Goal: Task Accomplishment & Management: Manage account settings

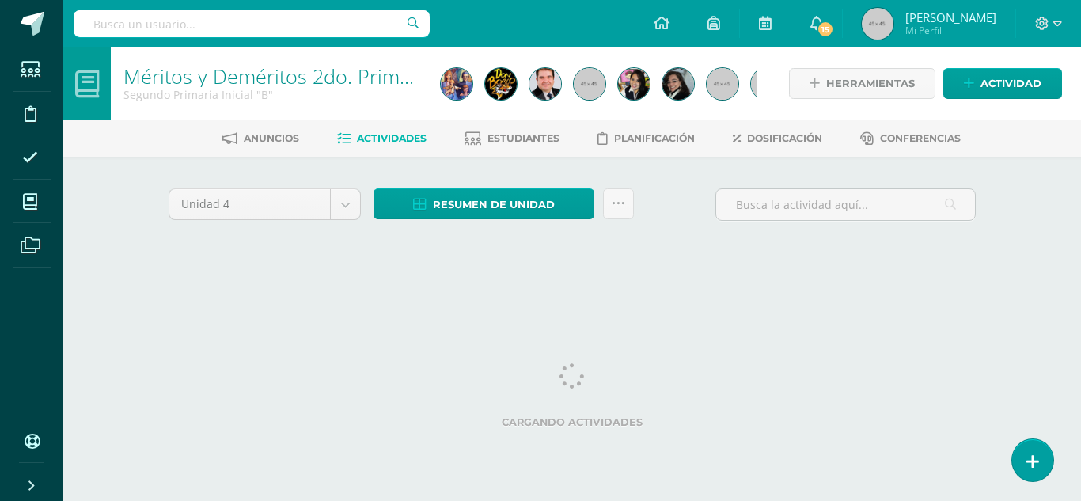
click at [665, 188] on div "Unidad 4 Unidad 1 Unidad 2 Unidad 3 Unidad 4 Resumen de unidad Descargar como H…" at bounding box center [572, 210] width 820 height 45
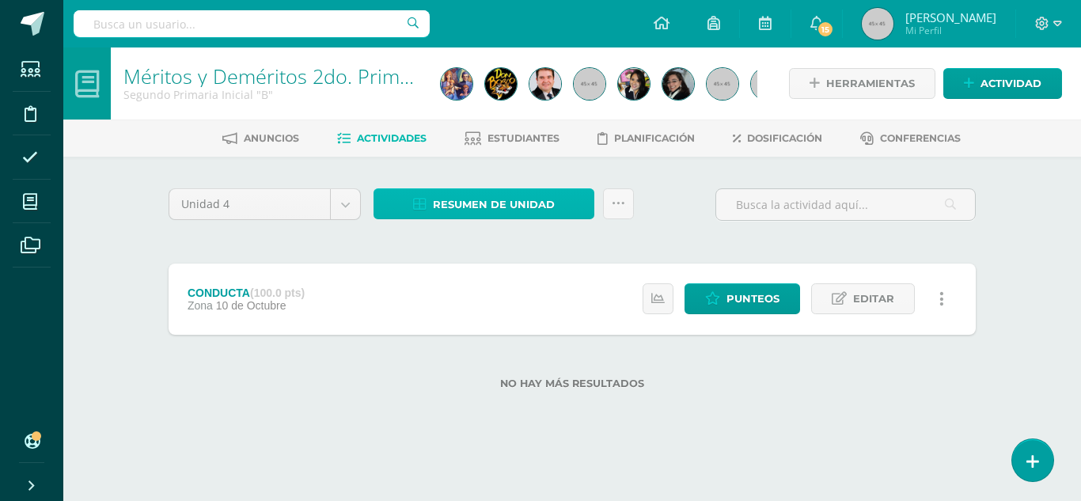
click at [528, 205] on span "Resumen de unidad" at bounding box center [494, 204] width 122 height 29
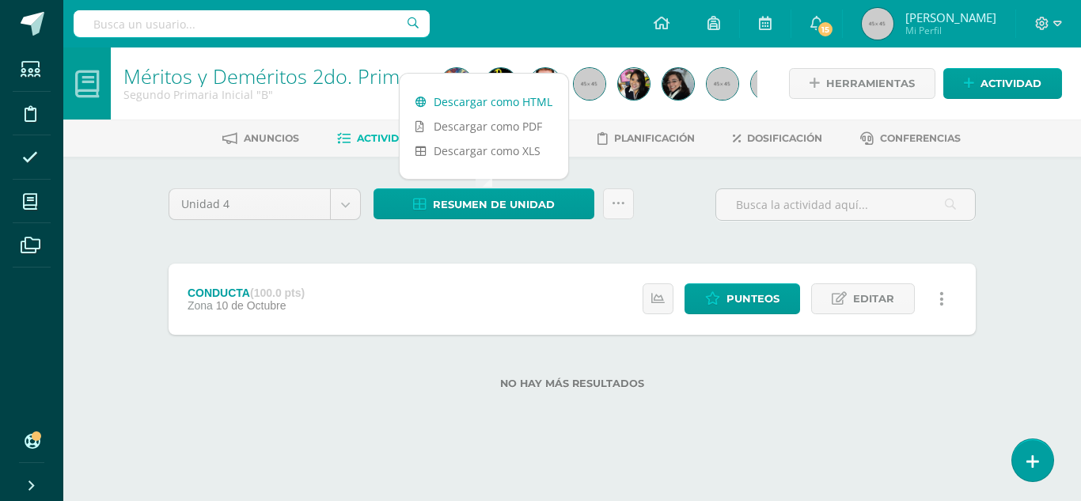
click at [505, 98] on link "Descargar como HTML" at bounding box center [484, 101] width 169 height 25
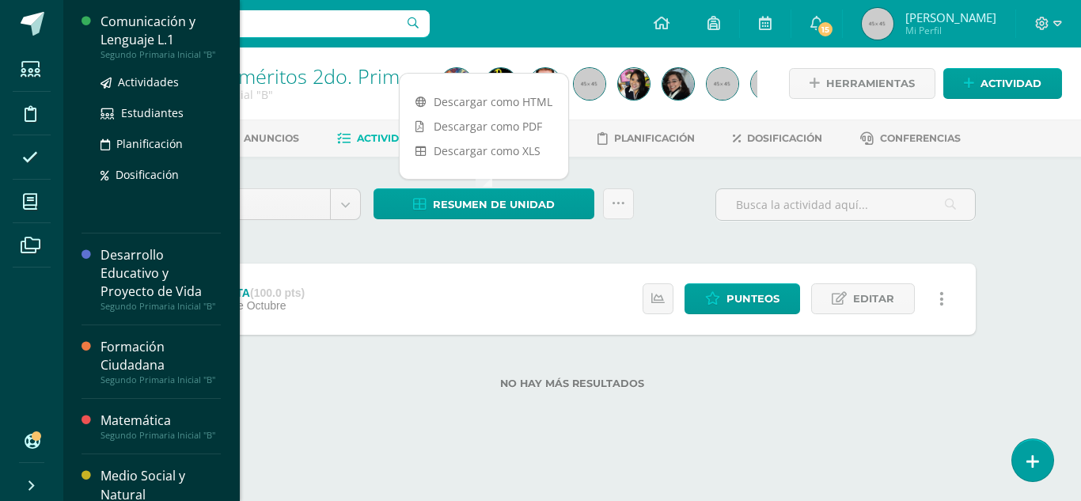
click at [155, 36] on div "Comunicación y Lenguaje L.1" at bounding box center [160, 31] width 120 height 36
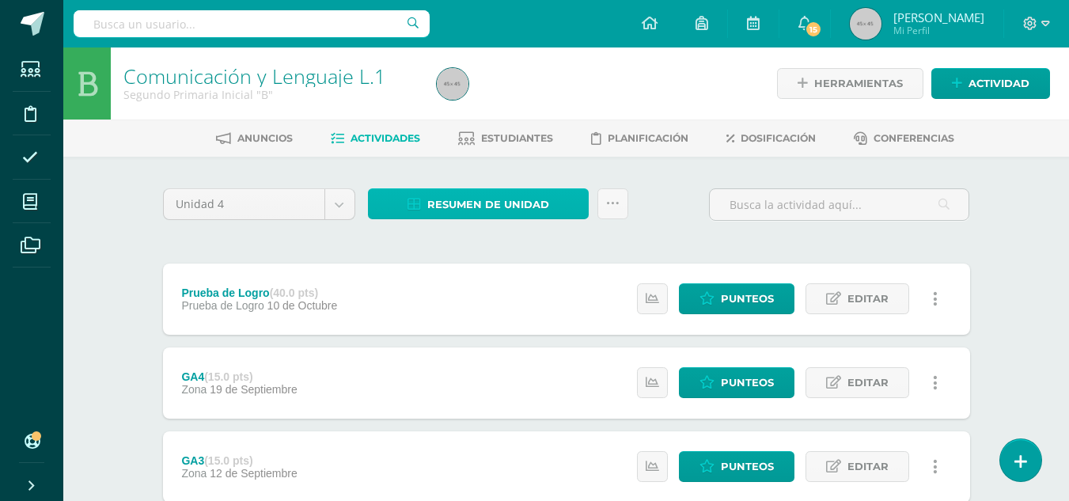
click at [525, 209] on span "Resumen de unidad" at bounding box center [488, 204] width 122 height 29
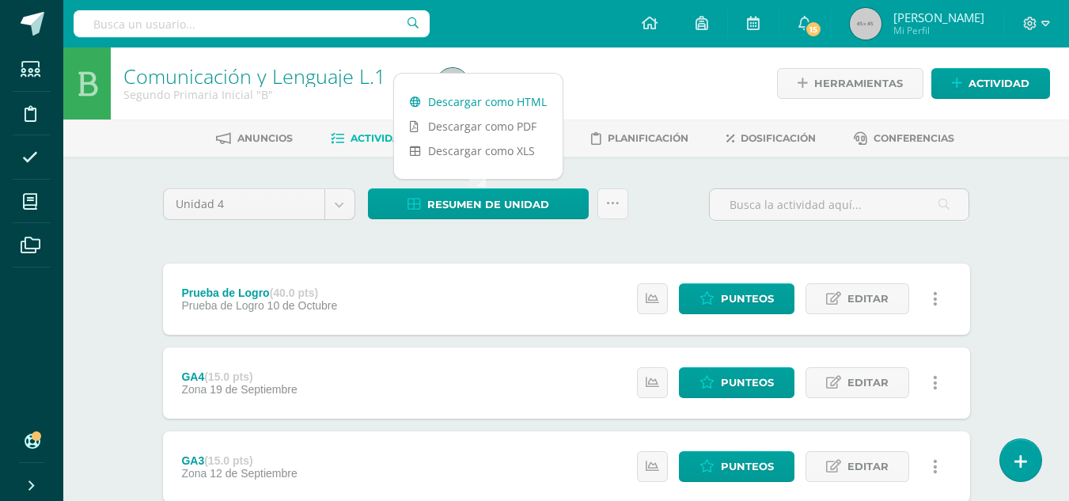
click at [528, 98] on link "Descargar como HTML" at bounding box center [478, 101] width 169 height 25
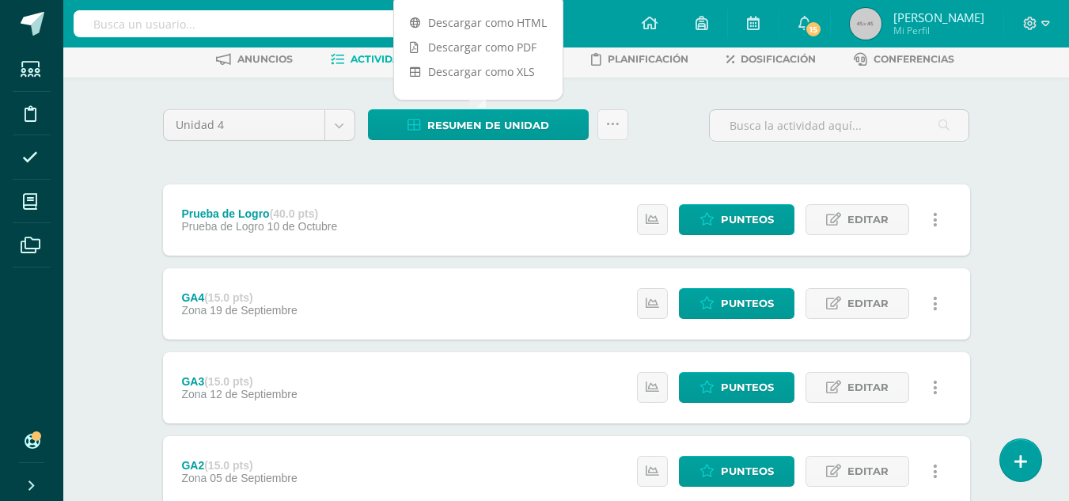
scroll to position [275, 0]
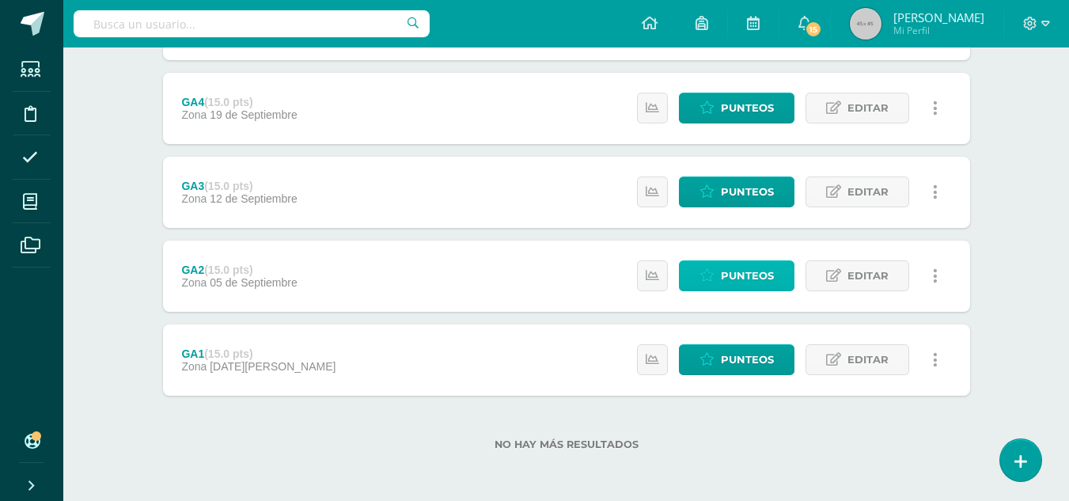
click at [722, 260] on link "Punteos" at bounding box center [737, 275] width 116 height 31
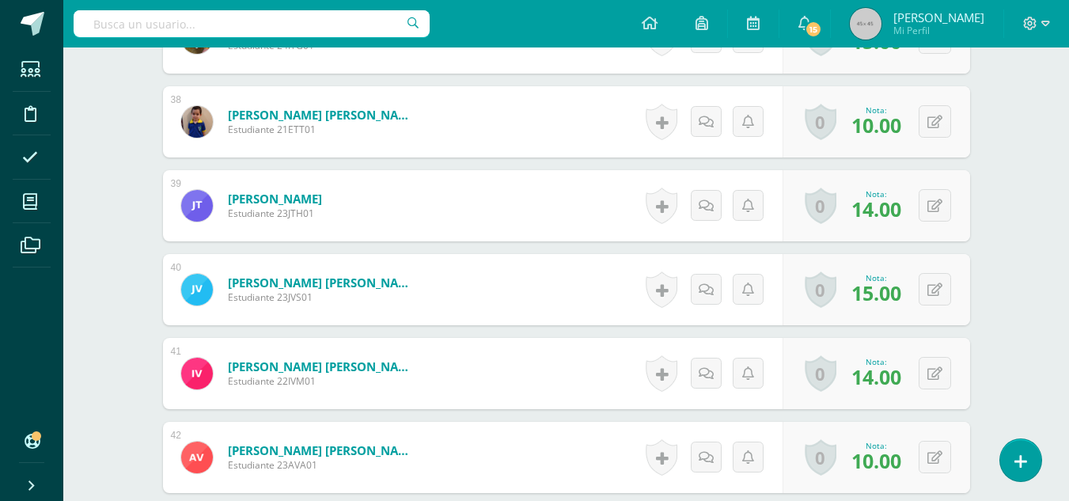
scroll to position [3824, 0]
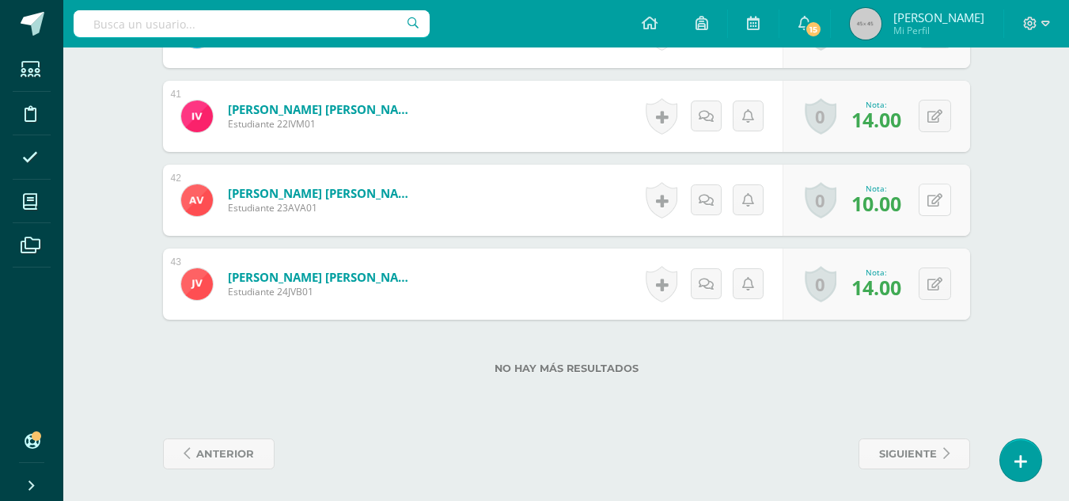
click at [933, 199] on button at bounding box center [935, 200] width 32 height 32
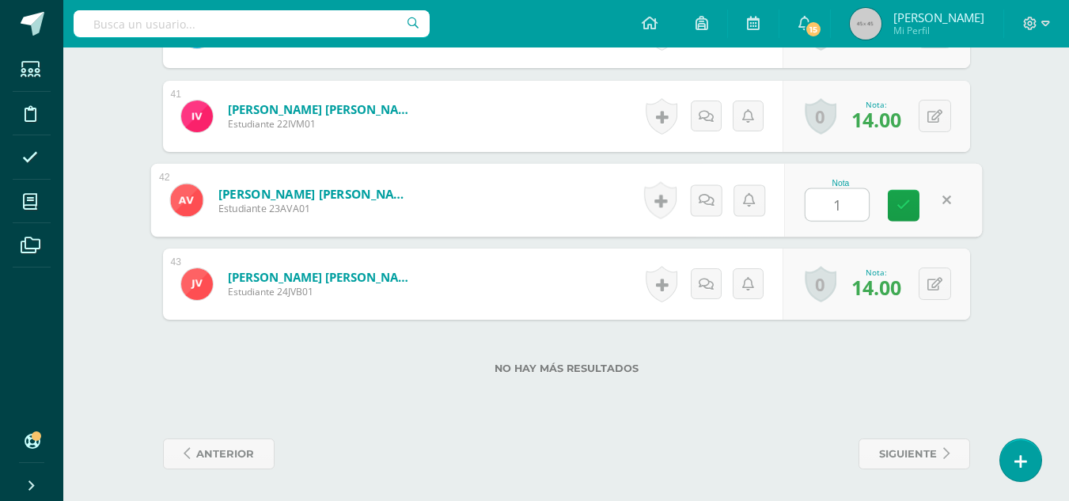
type input "15"
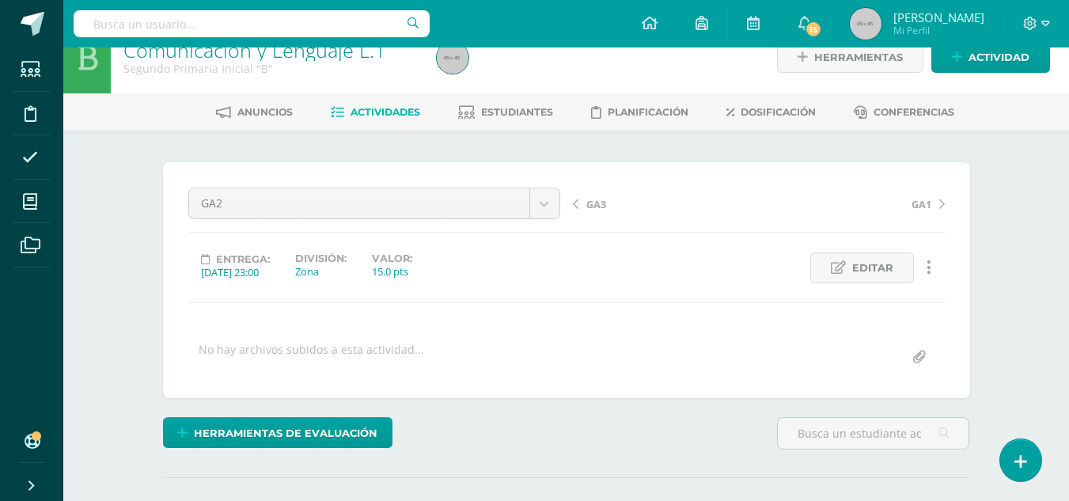
scroll to position [0, 0]
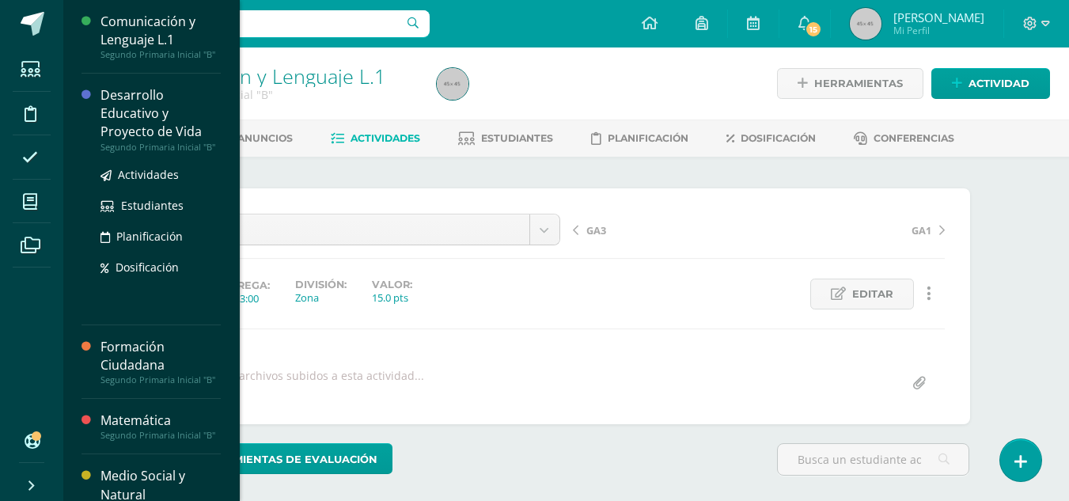
click at [123, 136] on div "Desarrollo Educativo y Proyecto de Vida" at bounding box center [160, 113] width 120 height 55
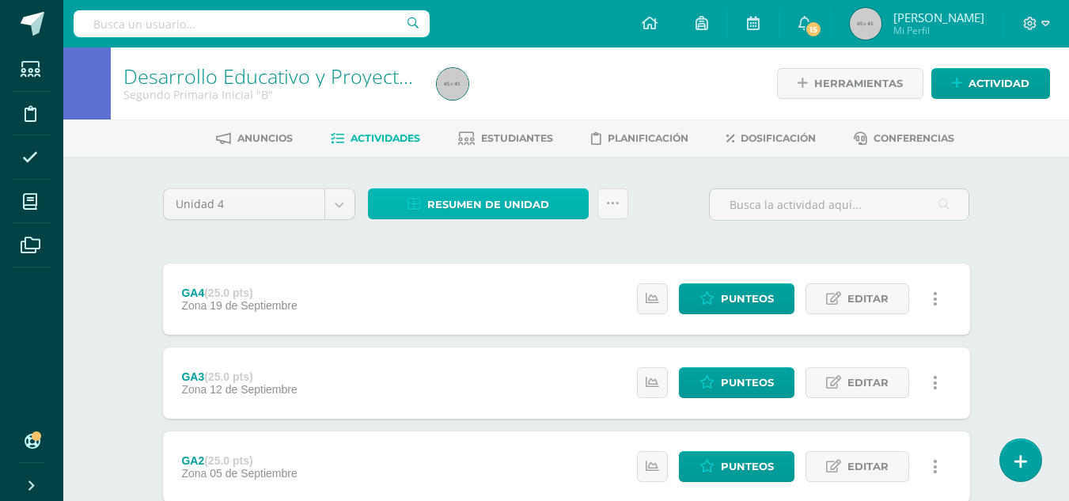
click at [480, 202] on span "Resumen de unidad" at bounding box center [488, 204] width 122 height 29
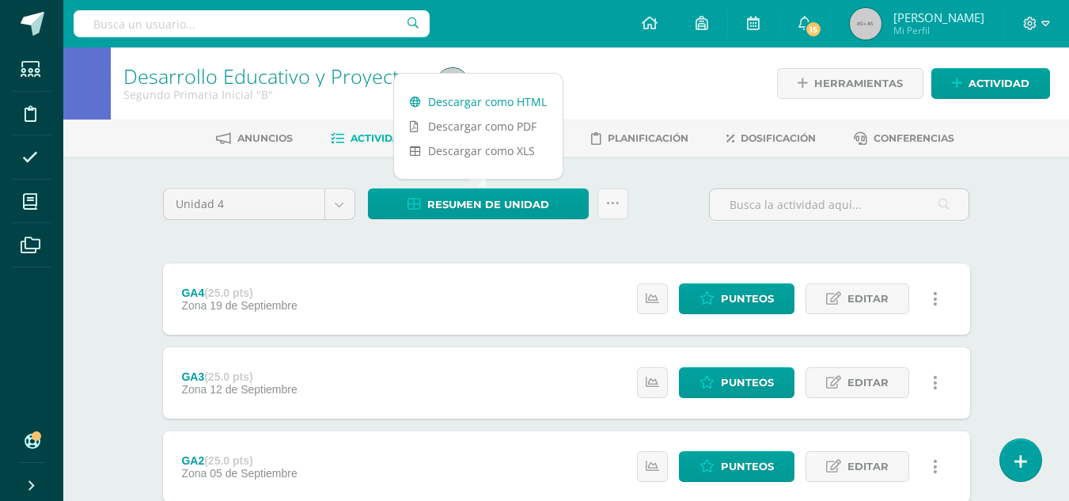
click at [453, 101] on link "Descargar como HTML" at bounding box center [478, 101] width 169 height 25
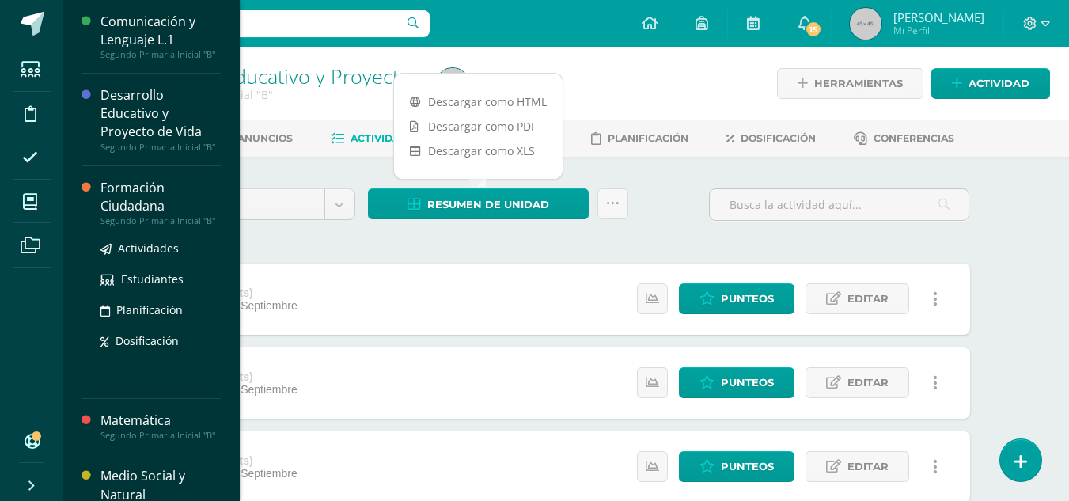
click at [134, 195] on div "Formación Ciudadana Segundo Primaria Inicial "B" Actividades Estudiantes Planif…" at bounding box center [150, 282] width 139 height 233
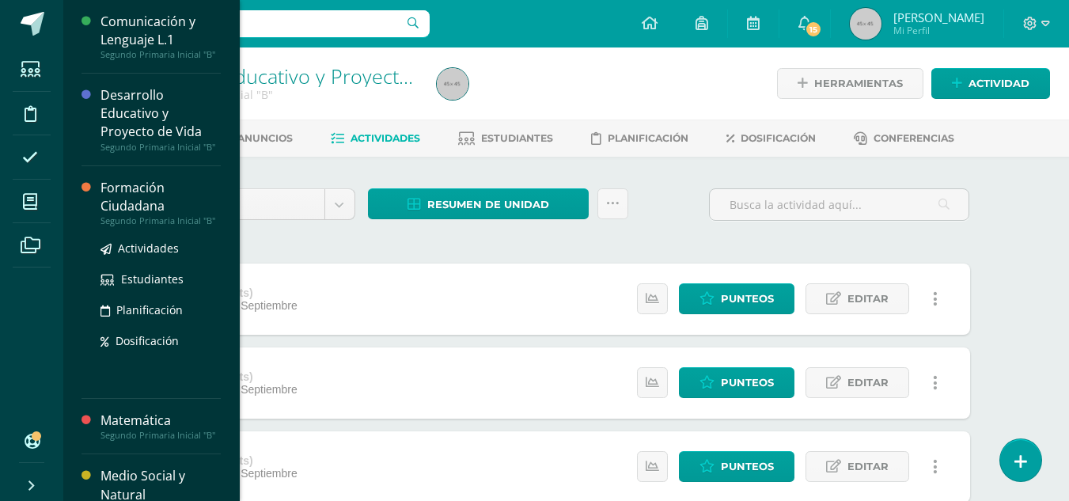
click at [142, 204] on div "Formación Ciudadana" at bounding box center [160, 197] width 120 height 36
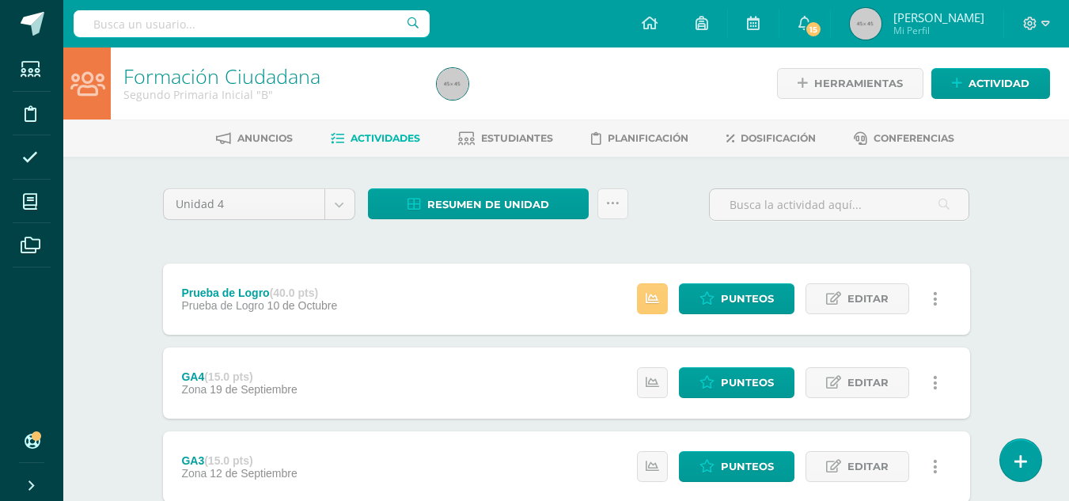
click at [459, 222] on div "Resumen de unidad Descargar como HTML Descargar como PDF Descargar como XLS Sub…" at bounding box center [498, 210] width 273 height 45
click at [456, 216] on span "Resumen de unidad" at bounding box center [488, 204] width 122 height 29
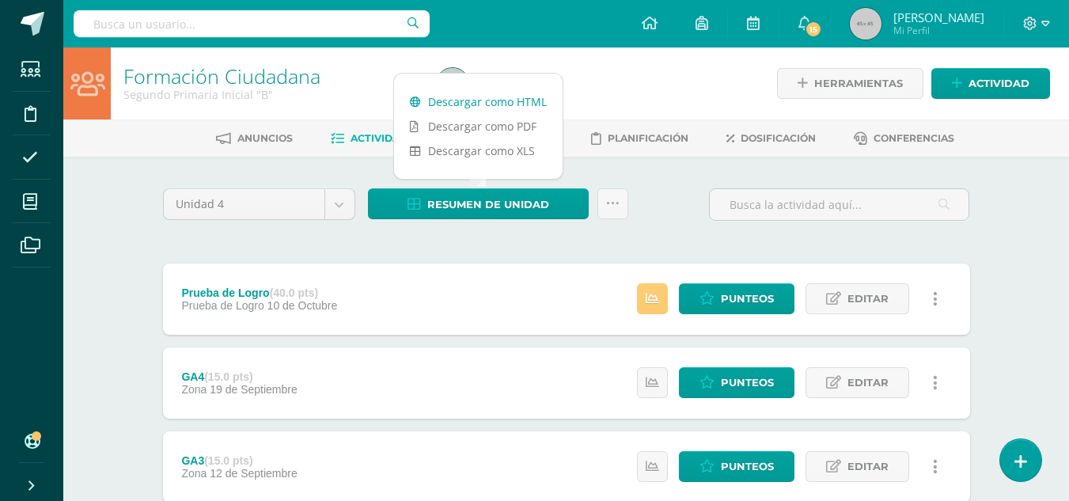
click at [453, 101] on link "Descargar como HTML" at bounding box center [478, 101] width 169 height 25
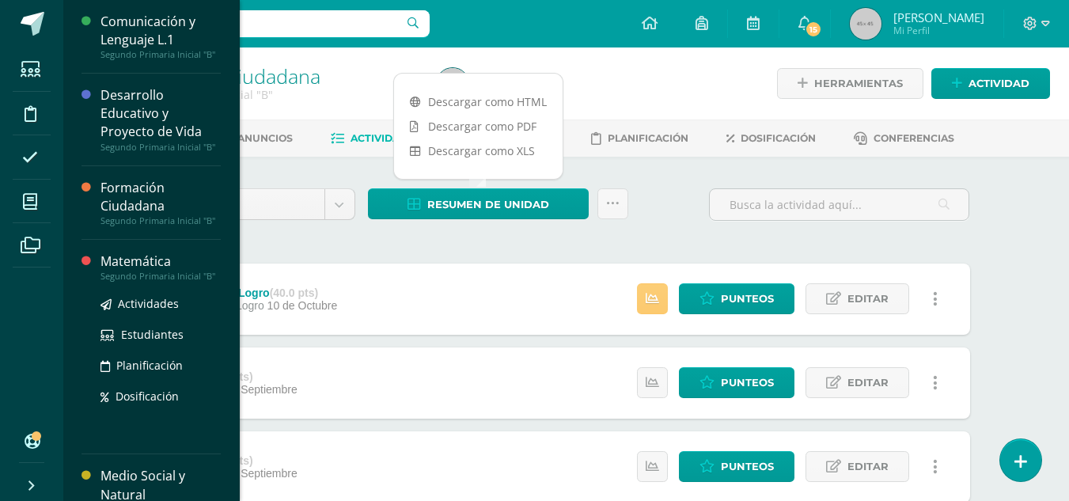
click at [134, 271] on div "Matemática" at bounding box center [160, 261] width 120 height 18
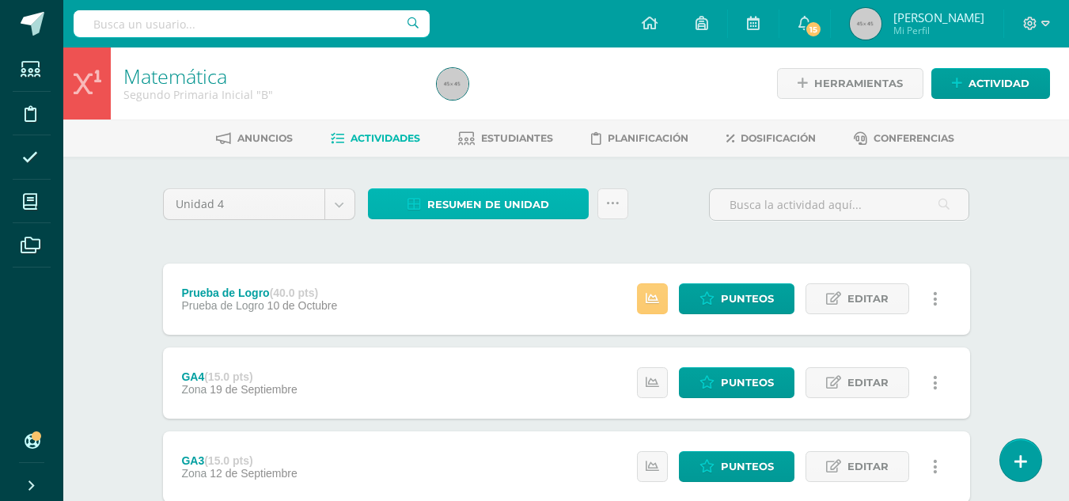
click at [517, 204] on span "Resumen de unidad" at bounding box center [488, 204] width 122 height 29
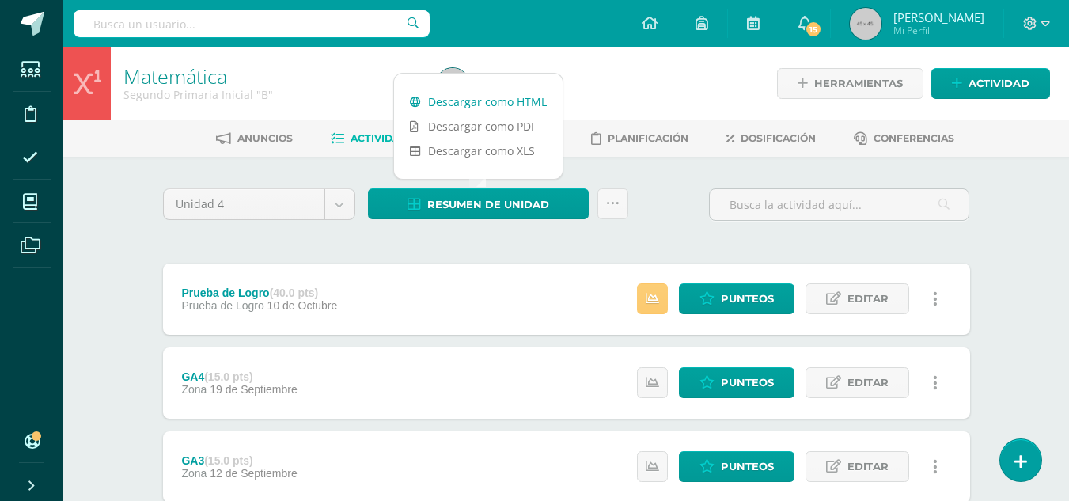
click at [475, 103] on link "Descargar como HTML" at bounding box center [478, 101] width 169 height 25
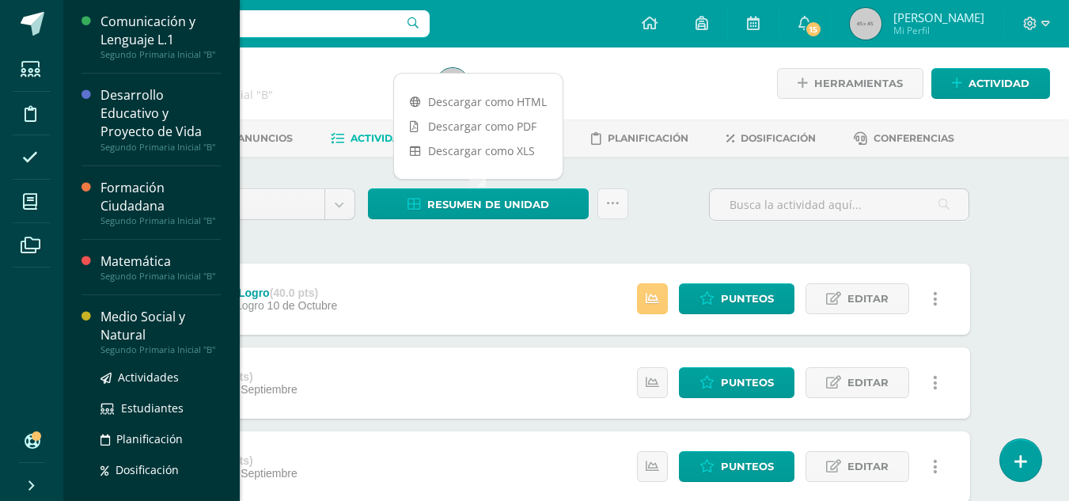
click at [131, 344] on div "Medio Social y Natural" at bounding box center [160, 326] width 120 height 36
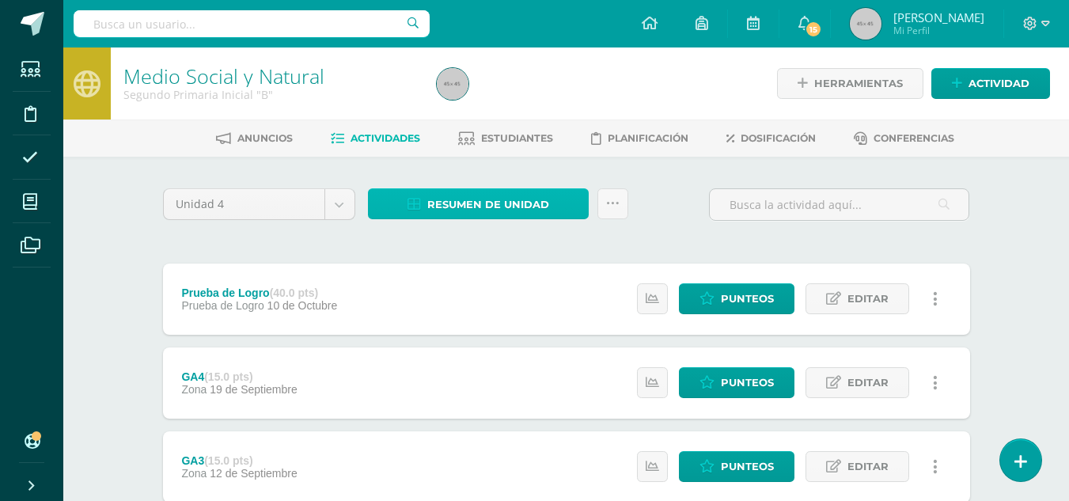
click at [479, 209] on span "Resumen de unidad" at bounding box center [488, 204] width 122 height 29
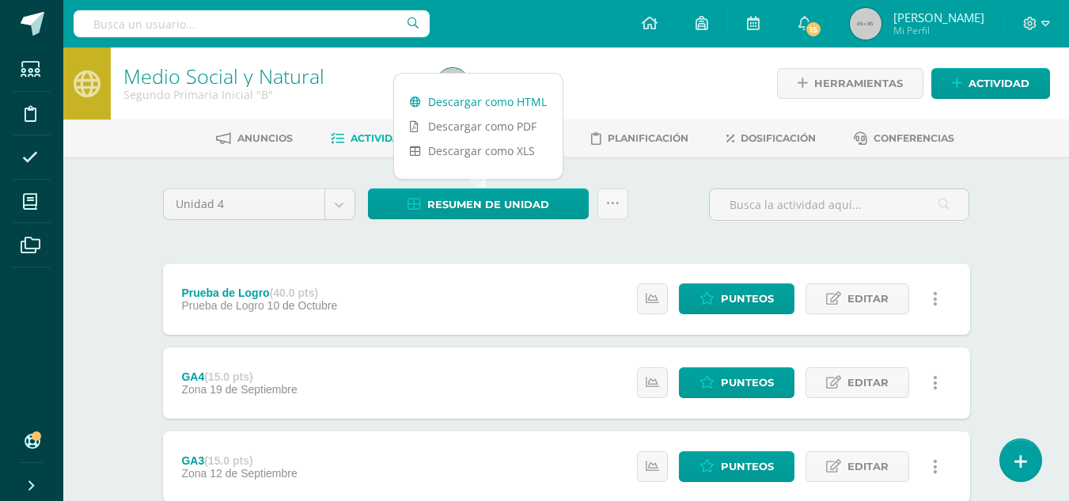
click at [487, 99] on link "Descargar como HTML" at bounding box center [478, 101] width 169 height 25
click at [621, 92] on div at bounding box center [590, 83] width 320 height 72
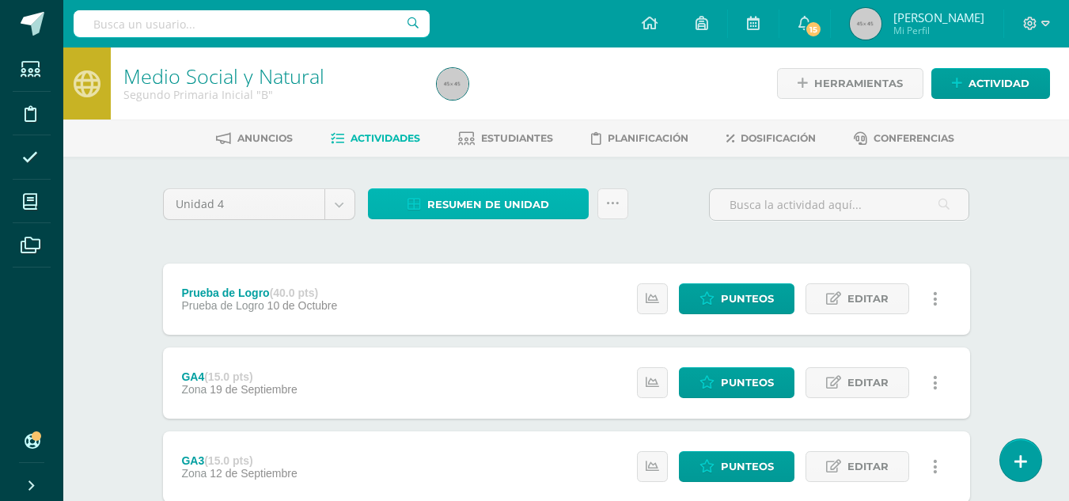
click at [473, 212] on span "Resumen de unidad" at bounding box center [488, 204] width 122 height 29
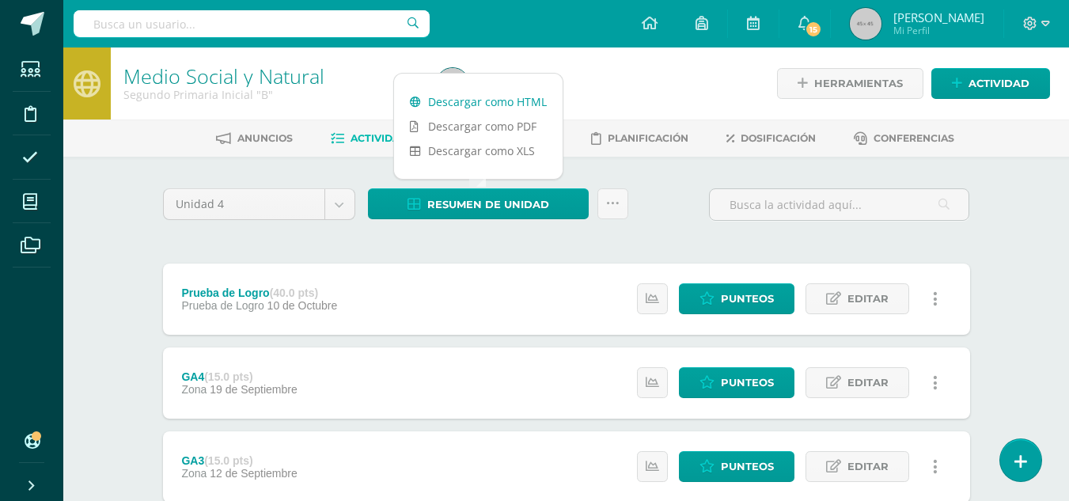
click at [483, 104] on link "Descargar como HTML" at bounding box center [478, 101] width 169 height 25
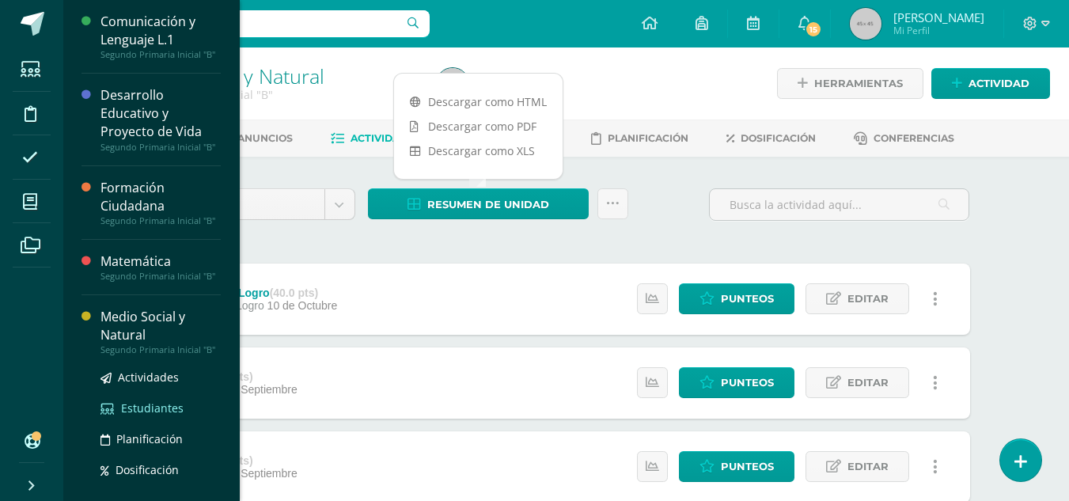
scroll to position [186, 0]
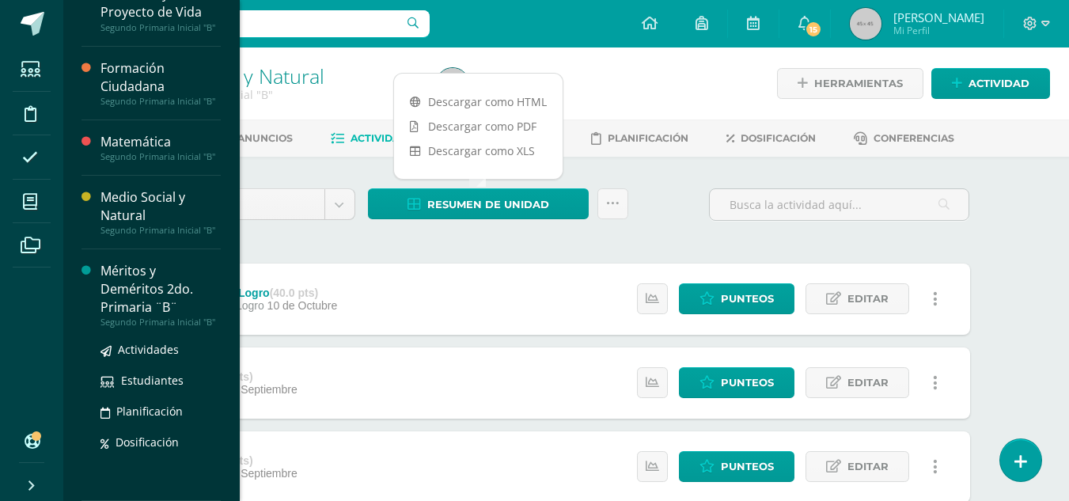
click at [161, 281] on div "Méritos y Deméritos 2do. Primaria ¨B¨" at bounding box center [160, 289] width 120 height 55
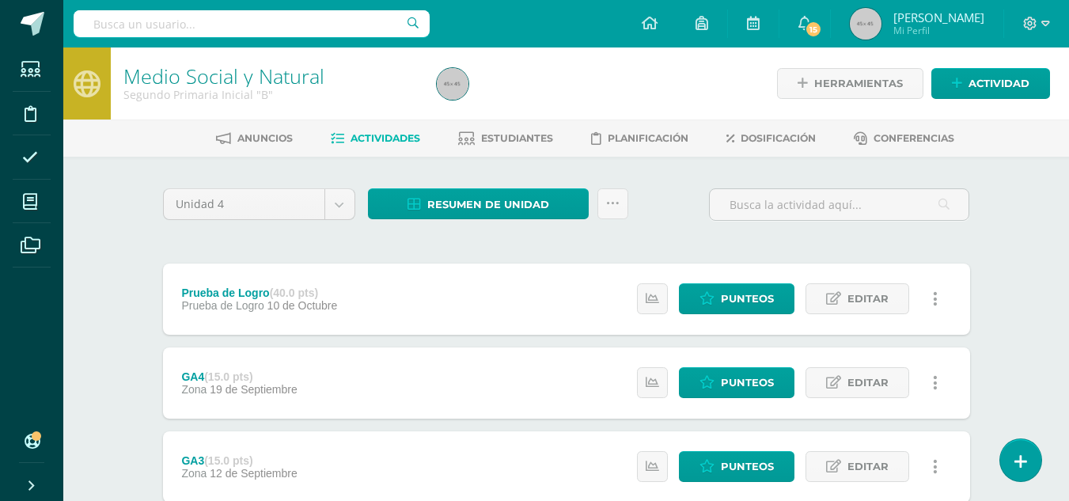
scroll to position [26, 0]
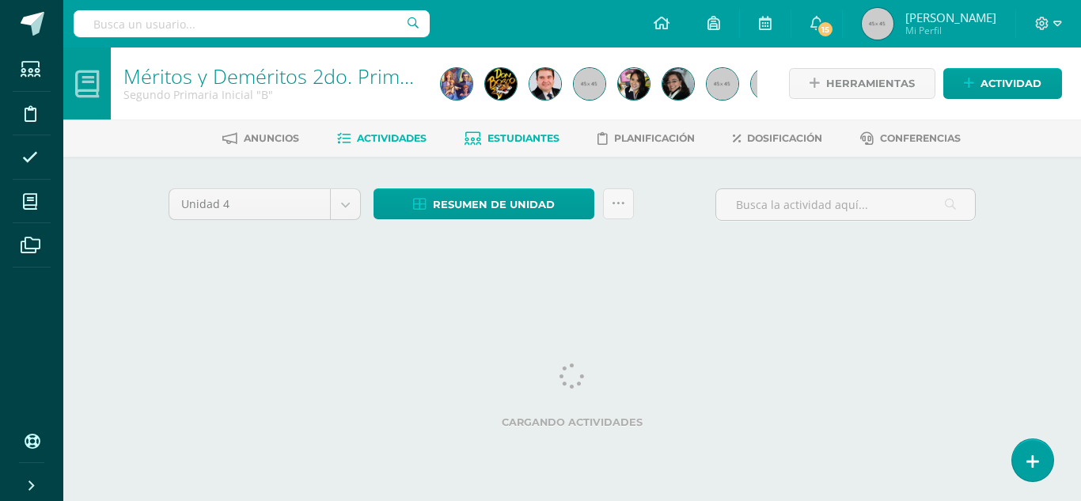
click at [522, 144] on span "Estudiantes" at bounding box center [523, 138] width 72 height 12
